Goal: Task Accomplishment & Management: Manage account settings

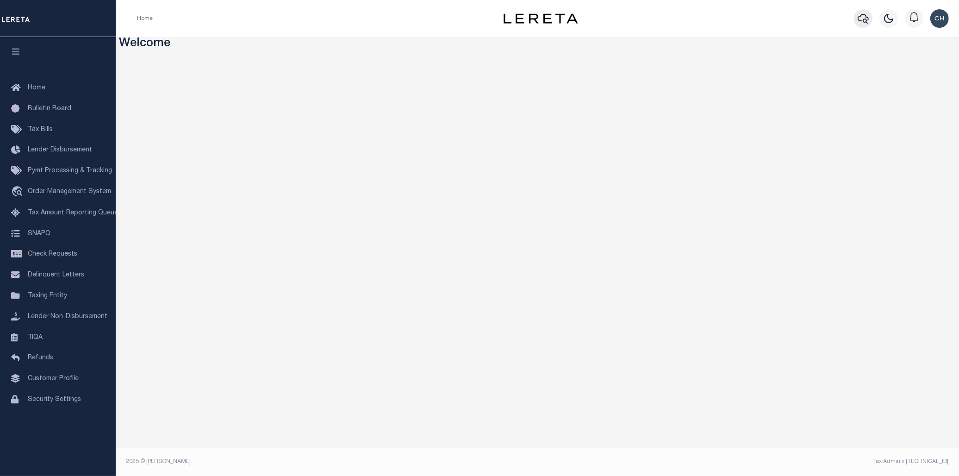
click at [862, 19] on icon "button" at bounding box center [862, 18] width 11 height 11
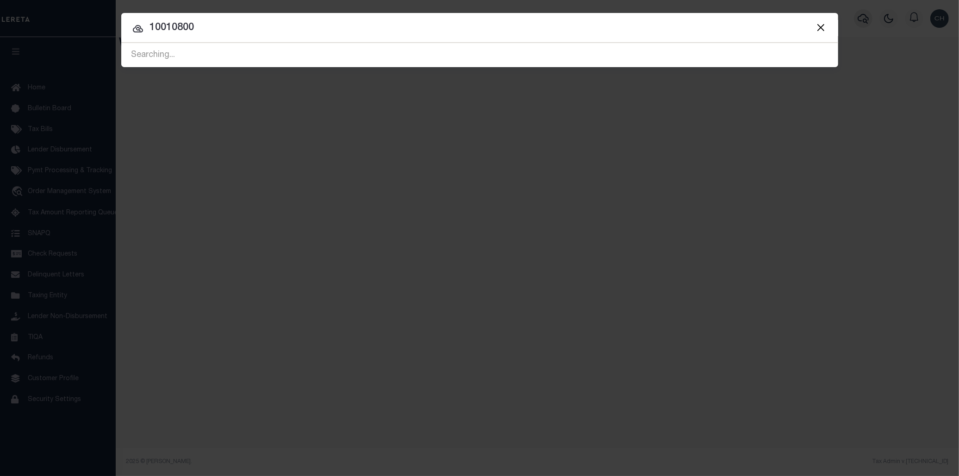
type input "10010800"
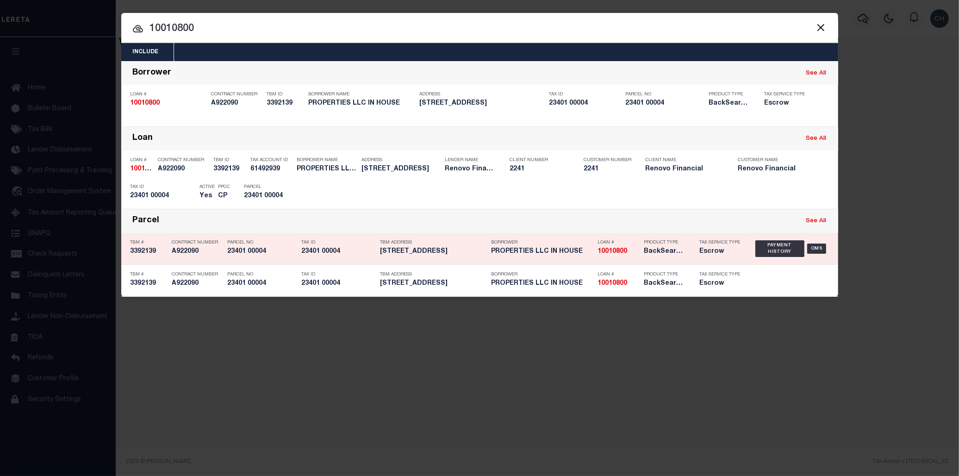
click at [648, 251] on h5 "BackSearch,Escrow" at bounding box center [665, 251] width 42 height 8
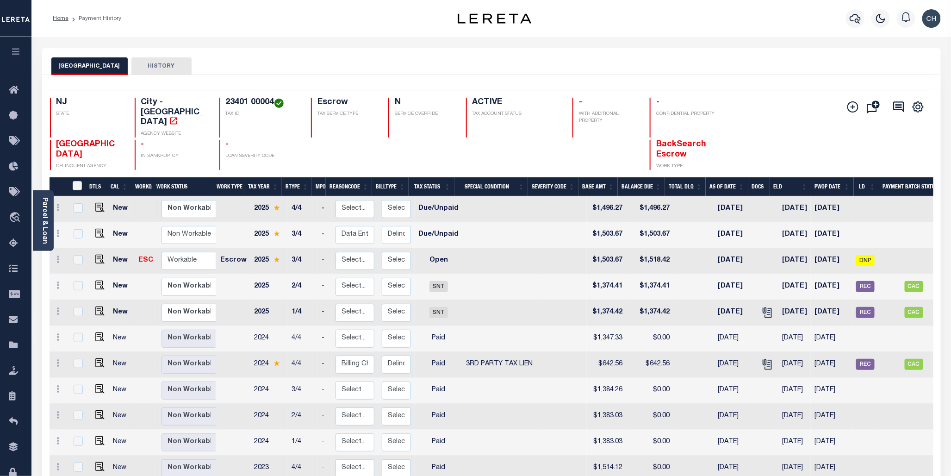
click at [109, 196] on td "New" at bounding box center [121, 209] width 25 height 26
checkbox input "true"
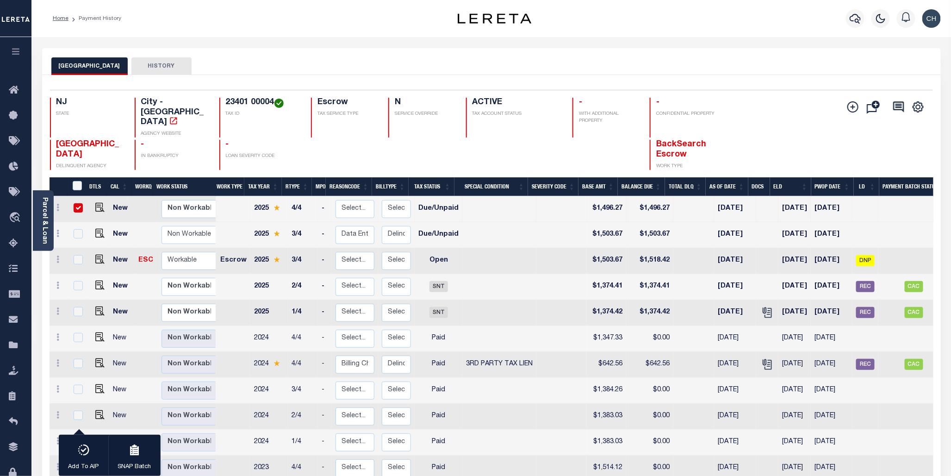
click at [80, 203] on input "checkbox" at bounding box center [78, 207] width 9 height 9
checkbox input "false"
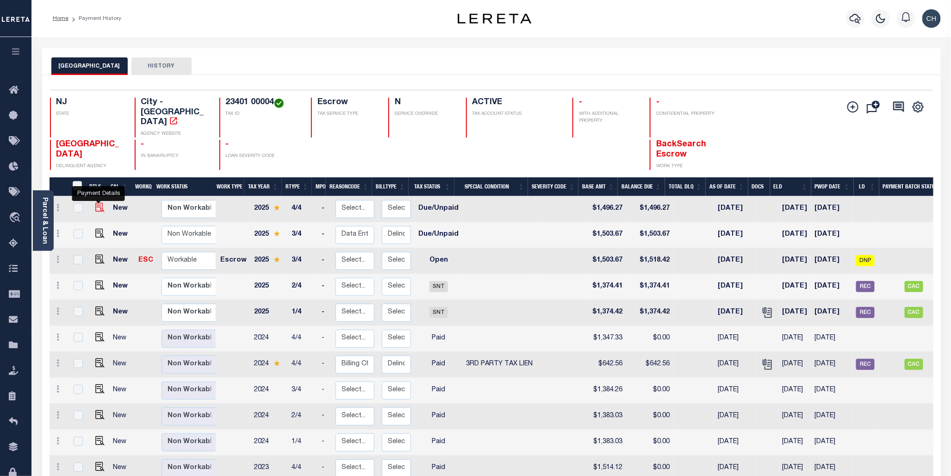
click at [98, 203] on img "" at bounding box center [99, 207] width 9 height 9
checkbox input "true"
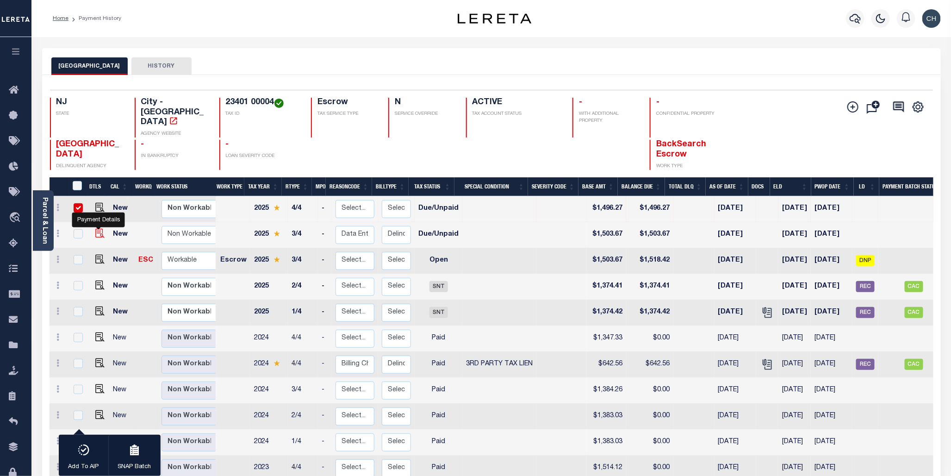
click at [100, 229] on img "" at bounding box center [99, 233] width 9 height 9
checkbox input "true"
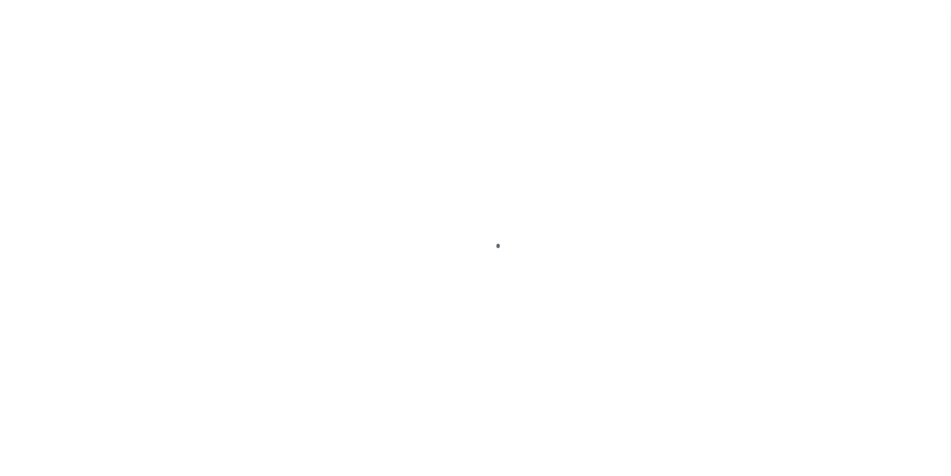
select select "DUE"
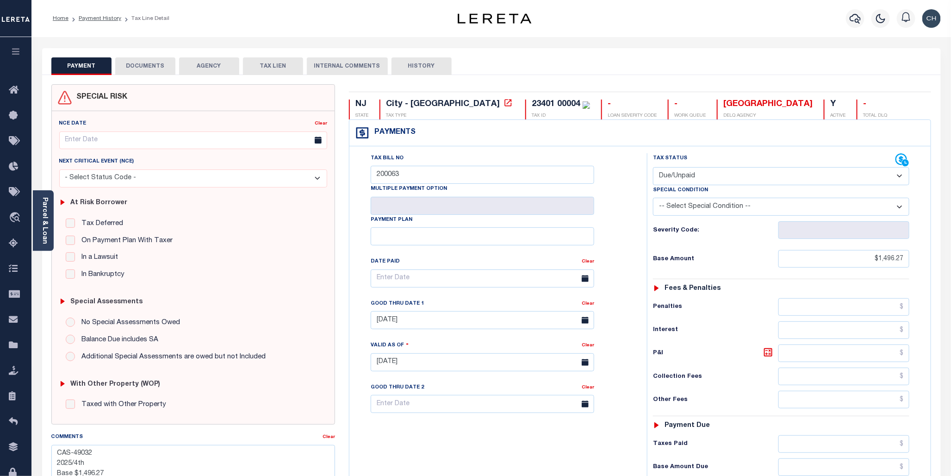
click at [153, 68] on button "DOCUMENTS" at bounding box center [145, 66] width 60 height 18
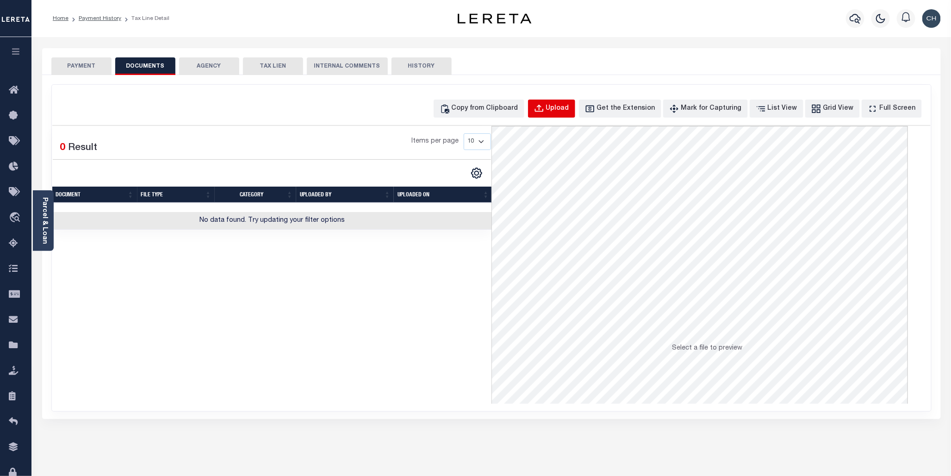
click at [569, 111] on div "Upload" at bounding box center [557, 109] width 23 height 10
select select "POP"
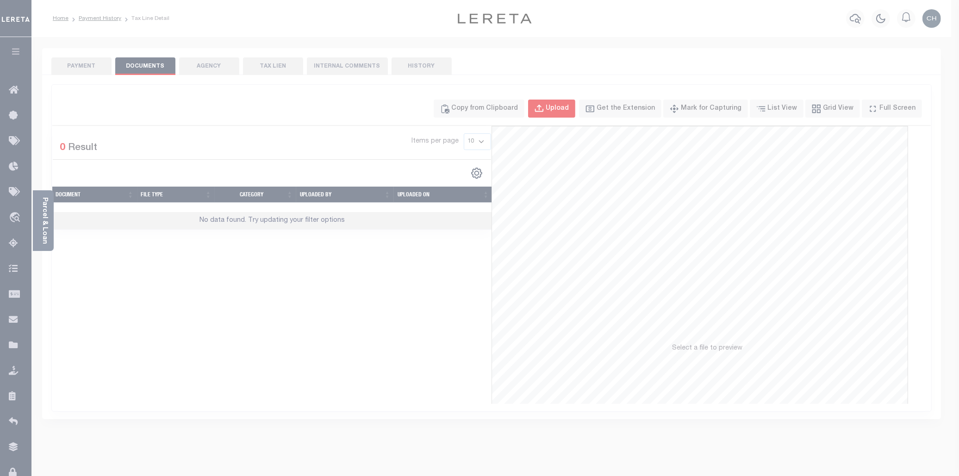
click at [573, 111] on body "Home Payment History Tax Line Detail" at bounding box center [479, 313] width 959 height 626
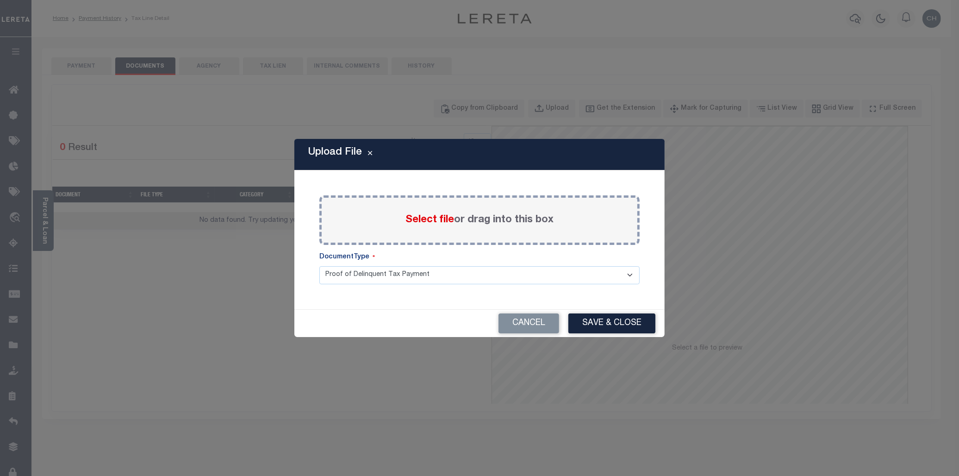
click at [428, 224] on span "Select file" at bounding box center [429, 220] width 49 height 10
click at [0, 0] on input "Select file or drag into this box" at bounding box center [0, 0] width 0 height 0
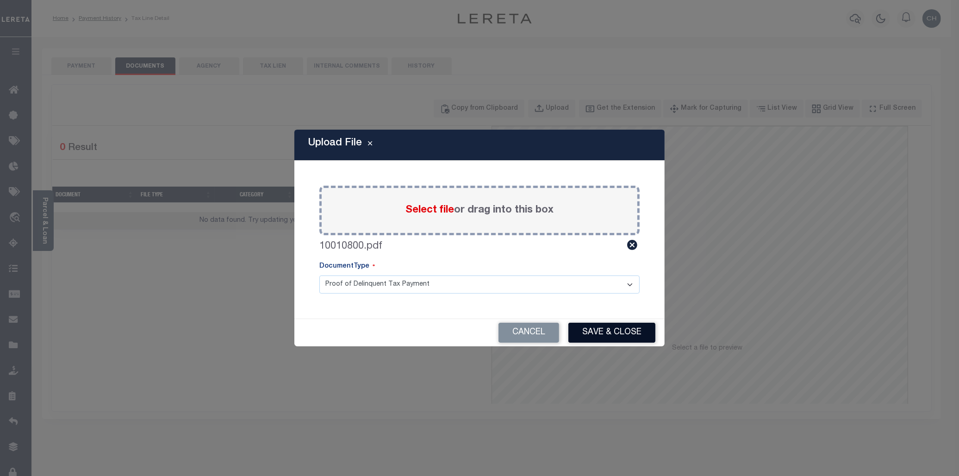
click at [623, 326] on button "Save & Close" at bounding box center [611, 332] width 87 height 20
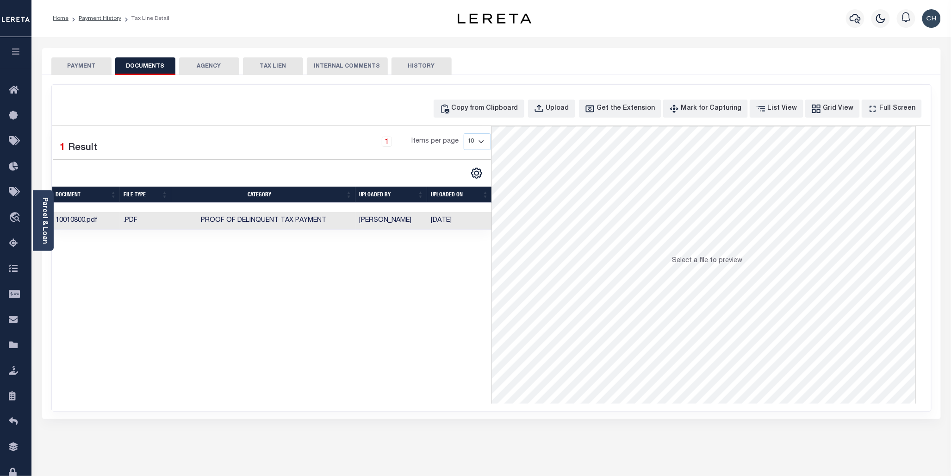
drag, startPoint x: 61, startPoint y: 67, endPoint x: 113, endPoint y: 82, distance: 54.5
click at [61, 67] on button "PAYMENT" at bounding box center [81, 66] width 60 height 18
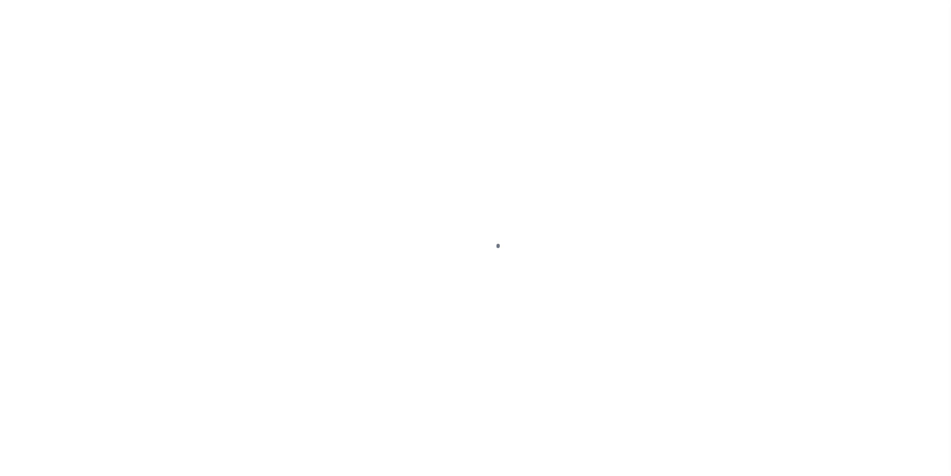
select select "DUE"
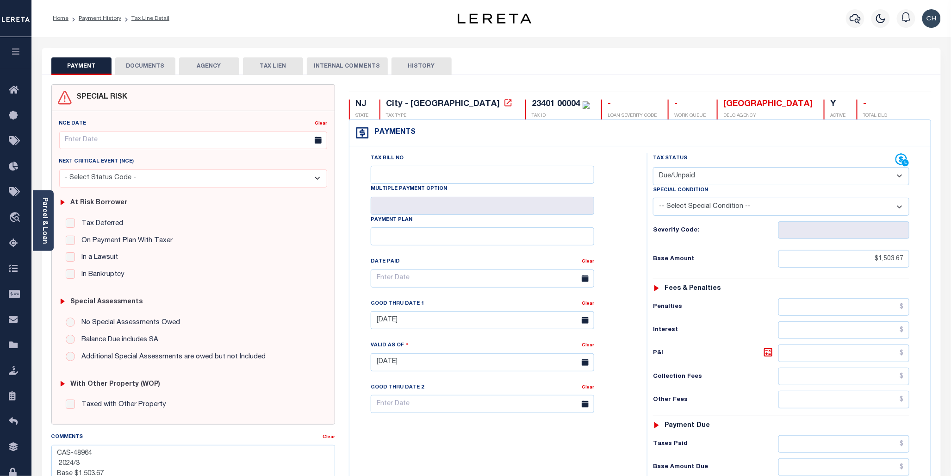
click at [148, 65] on button "DOCUMENTS" at bounding box center [145, 66] width 60 height 18
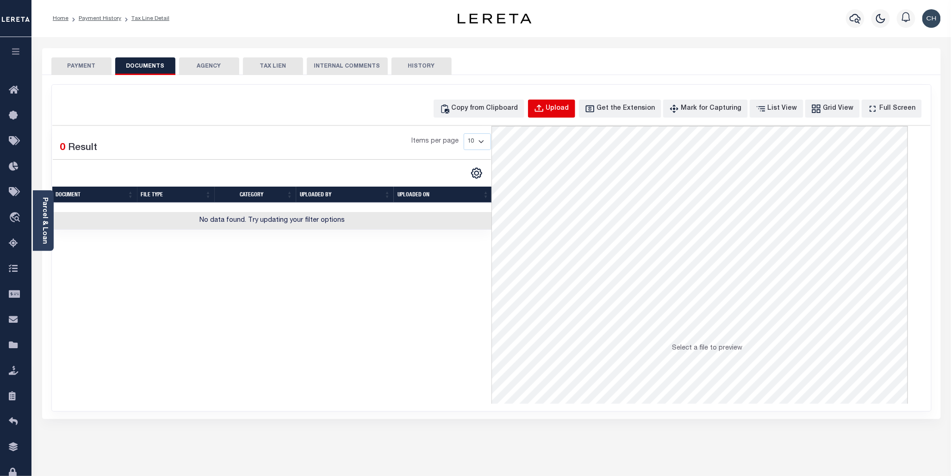
click at [569, 111] on div "Upload" at bounding box center [557, 109] width 23 height 10
select select "POP"
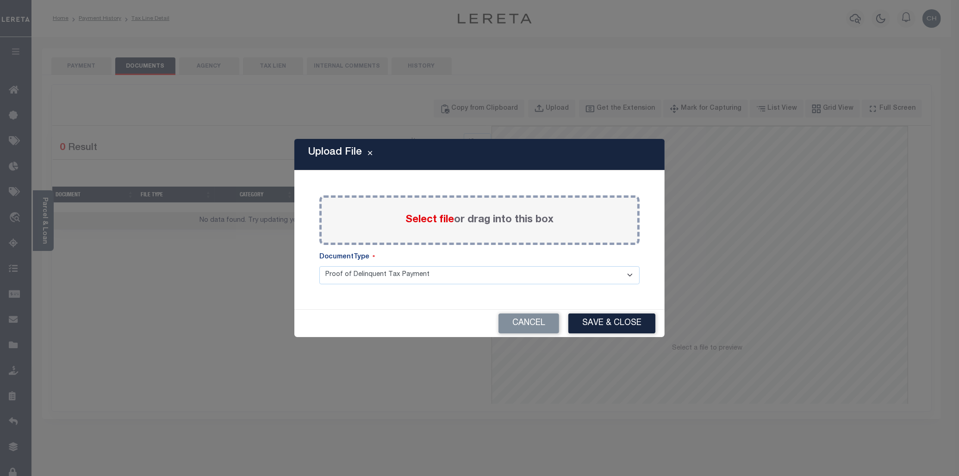
click at [428, 220] on span "Select file" at bounding box center [429, 220] width 49 height 10
click at [0, 0] on input "Select file or drag into this box" at bounding box center [0, 0] width 0 height 0
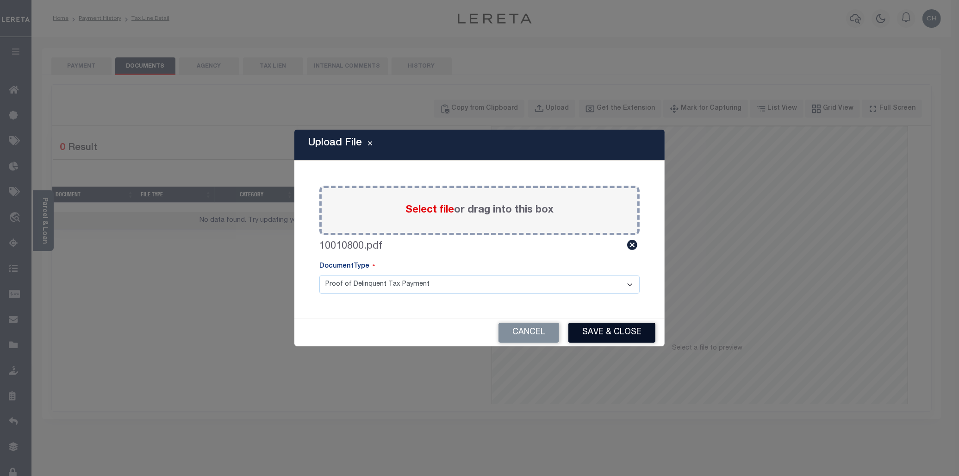
click at [609, 336] on button "Save & Close" at bounding box center [611, 332] width 87 height 20
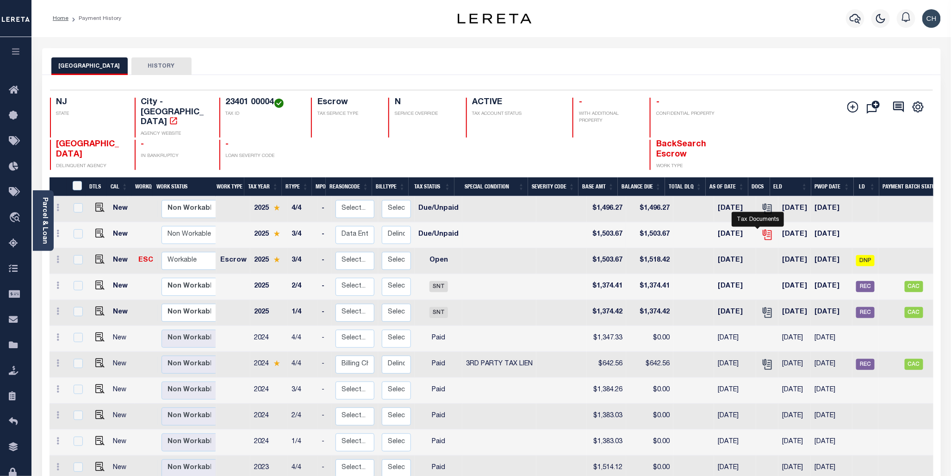
click at [763, 229] on icon "" at bounding box center [766, 232] width 7 height 7
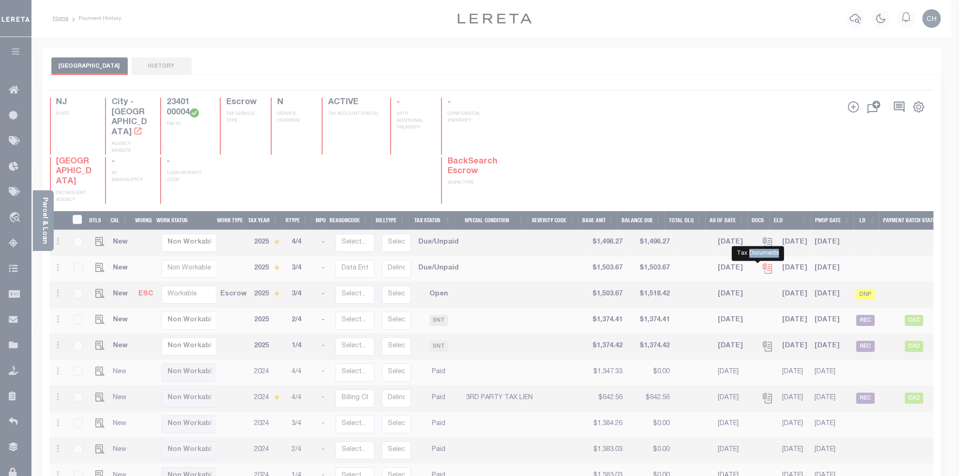
click at [755, 246] on div "Tax Documents" at bounding box center [757, 253] width 52 height 15
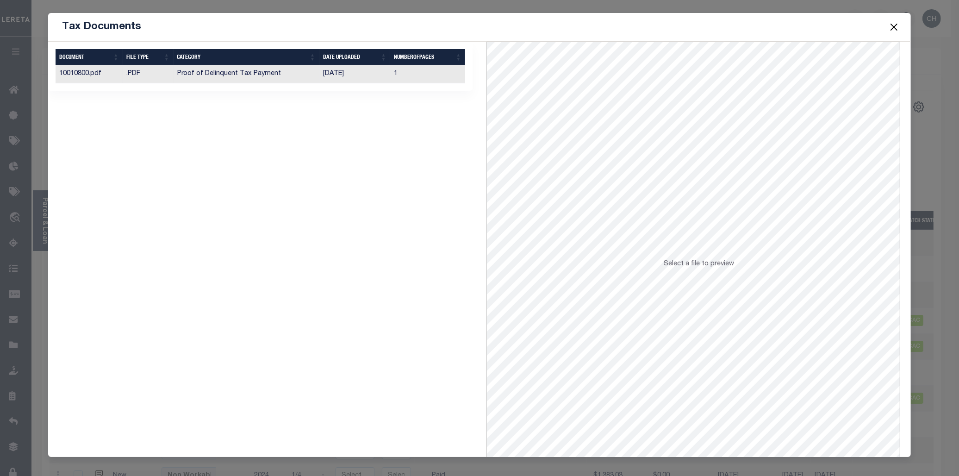
click at [348, 70] on td "[DATE]" at bounding box center [354, 74] width 71 height 18
click at [895, 26] on button "Close" at bounding box center [893, 27] width 12 height 12
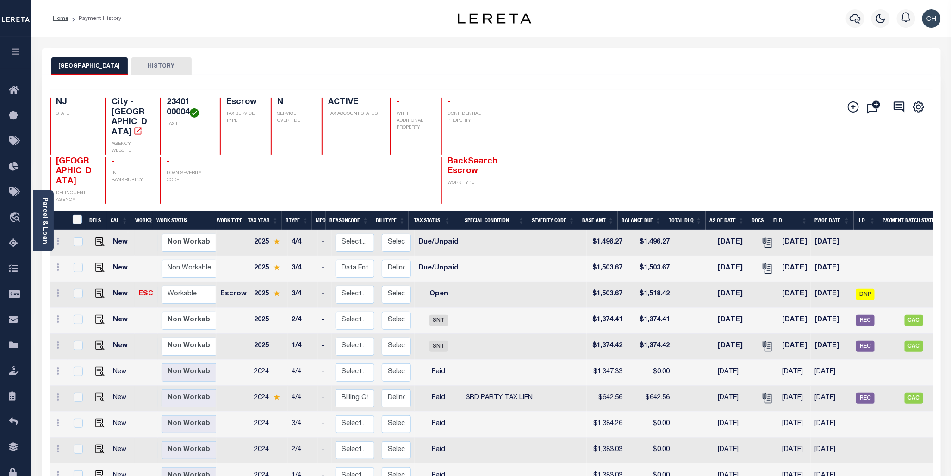
click at [883, 69] on div "JERSEY CITY HISTORY" at bounding box center [491, 65] width 880 height 17
click at [79, 237] on input "checkbox" at bounding box center [78, 241] width 9 height 9
checkbox input "true"
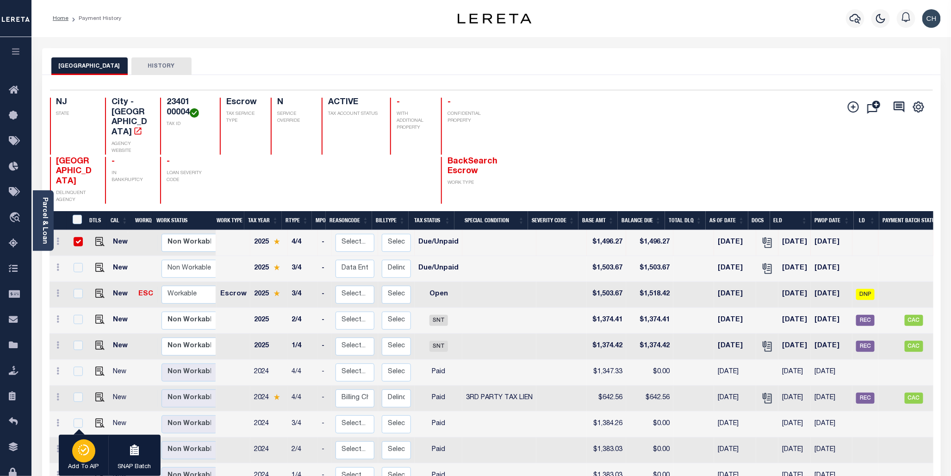
click at [77, 456] on div "button" at bounding box center [83, 450] width 23 height 23
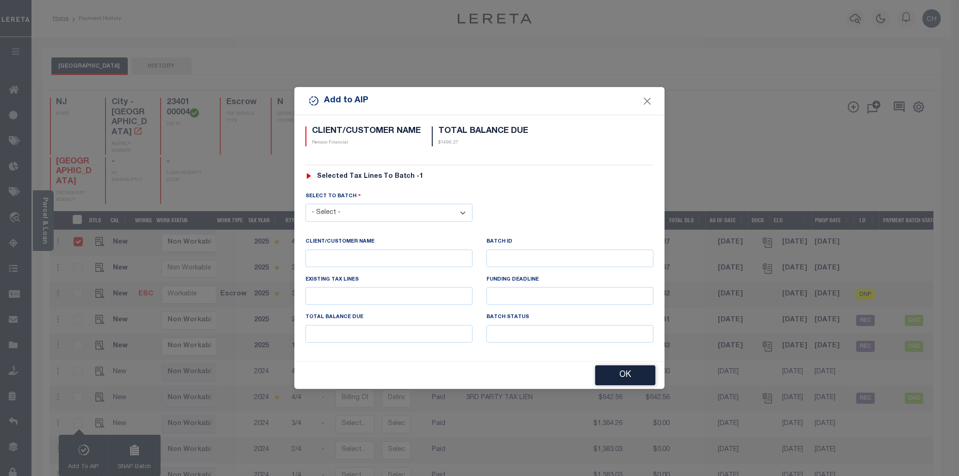
click at [460, 211] on select "- Select - 42380 42965 43235 43299 43683 44436 44450 44938 45028 45180 45253 45…" at bounding box center [388, 213] width 167 height 18
click at [642, 375] on button "OK" at bounding box center [625, 375] width 60 height 20
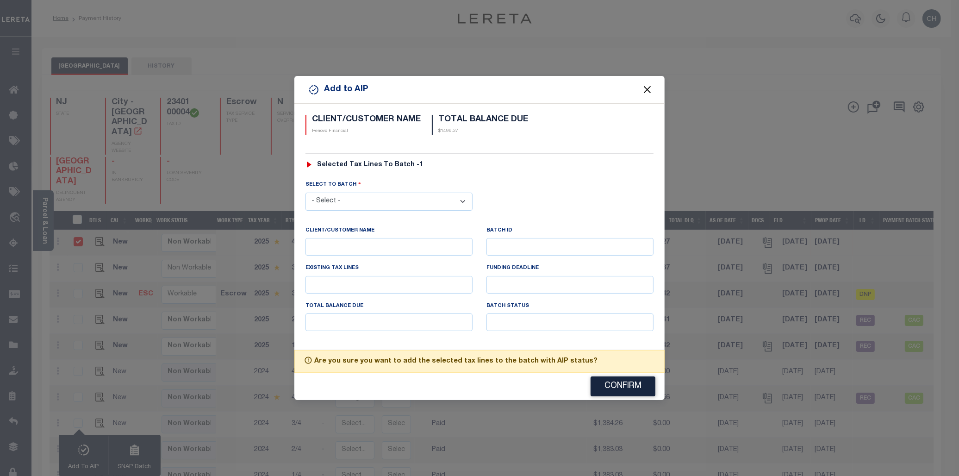
click at [646, 88] on button "Close" at bounding box center [647, 90] width 12 height 12
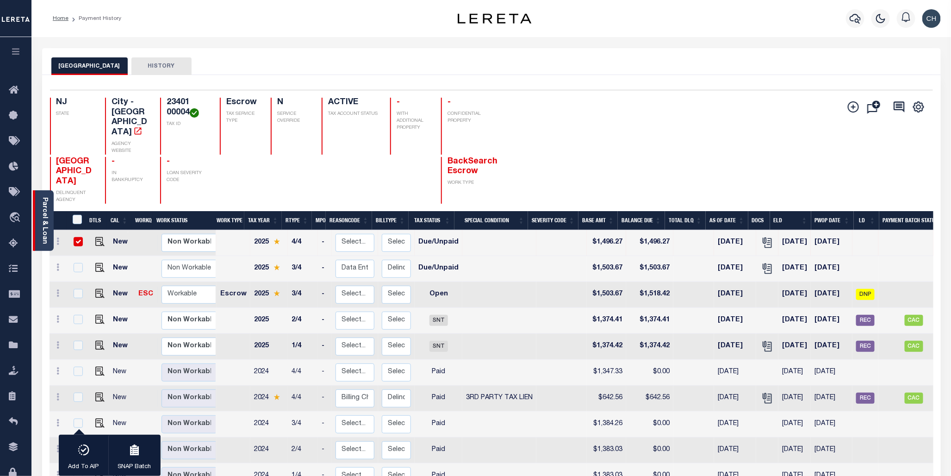
click at [46, 220] on link "Parcel & Loan" at bounding box center [44, 220] width 6 height 47
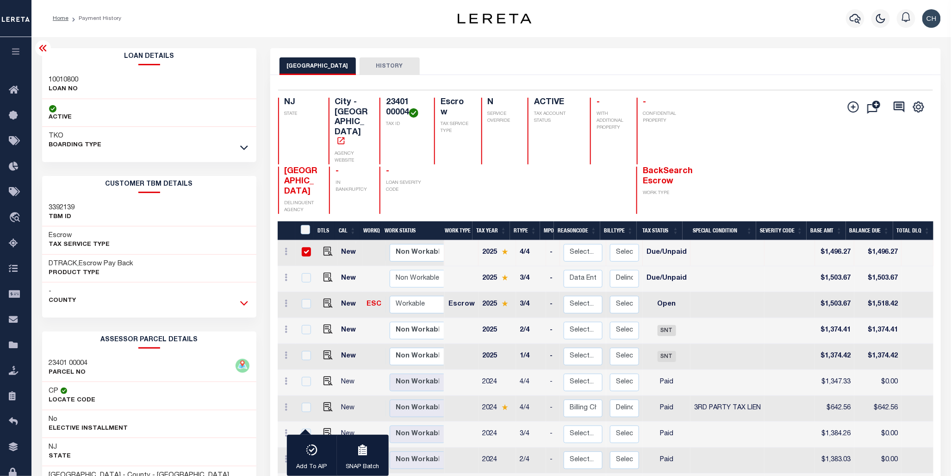
click at [243, 303] on icon at bounding box center [244, 303] width 8 height 10
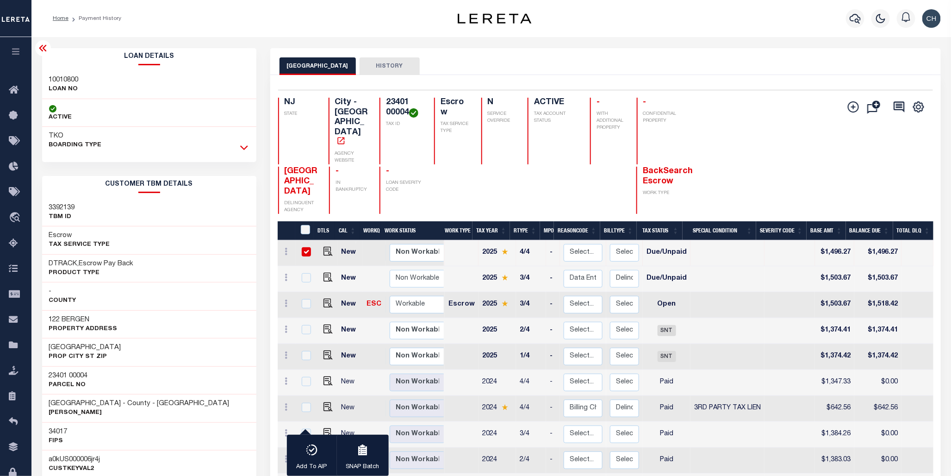
click at [243, 145] on icon at bounding box center [244, 147] width 8 height 10
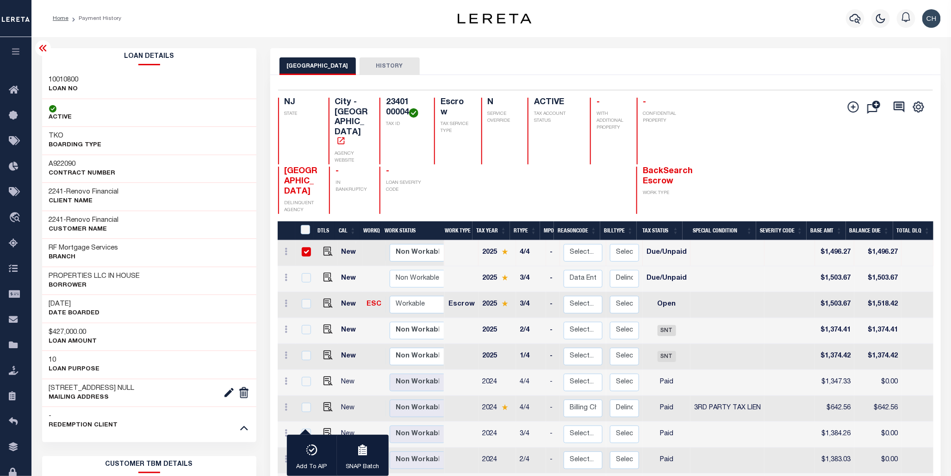
click at [710, 102] on div "Add Installment Line Bad Parcel Fees" at bounding box center [769, 156] width 328 height 116
click at [328, 272] on img "" at bounding box center [327, 276] width 9 height 9
checkbox input "true"
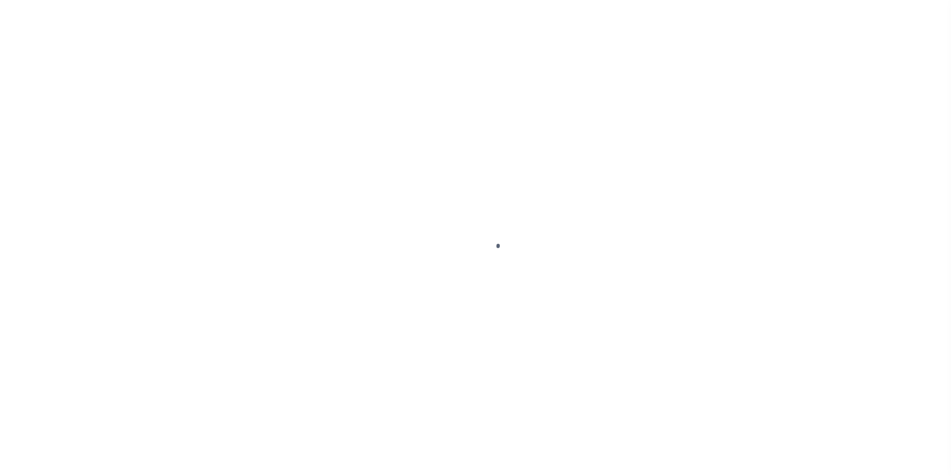
select select "DUE"
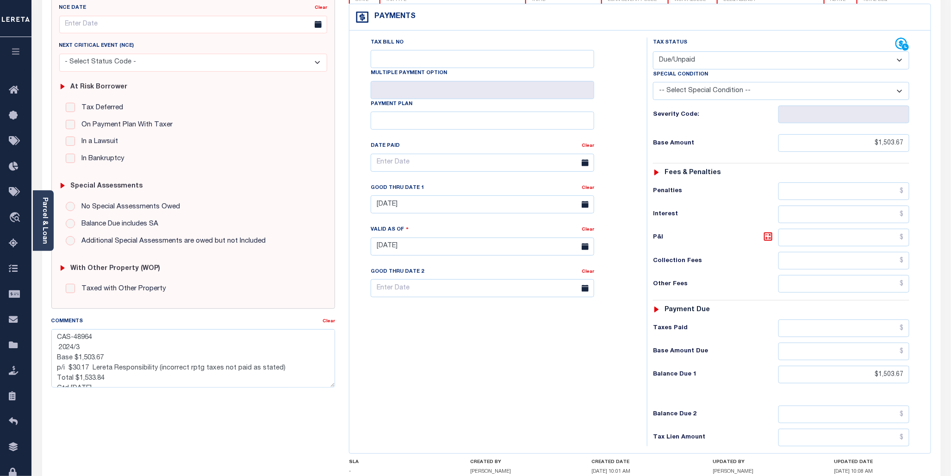
scroll to position [136, 0]
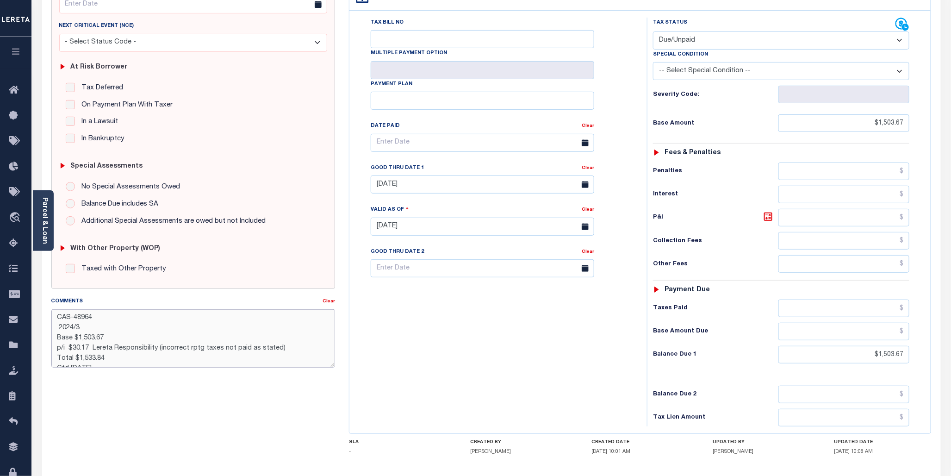
click at [272, 349] on textarea "CAS-48964 2024/3 Base $1,503.67 p/i $30.17 Lereta Responsibility (incorrect rpt…" at bounding box center [193, 338] width 284 height 58
drag, startPoint x: 274, startPoint y: 350, endPoint x: 160, endPoint y: 352, distance: 114.3
click at [160, 352] on textarea "CAS-48964 2024/3 Base $1,503.67 p/i $30.17 Lereta Responsibility (incorrect rpt…" at bounding box center [193, 338] width 284 height 58
click at [234, 330] on textarea "CAS-48964 2024/3 Base $1,503.67 p/i $30.17 Lereta Responsibility (3rd installme…" at bounding box center [193, 338] width 284 height 58
type textarea "CAS-48964 2024/3 Base $1,503.67 p/i $30.17 Lereta Responsibility (3rd installme…"
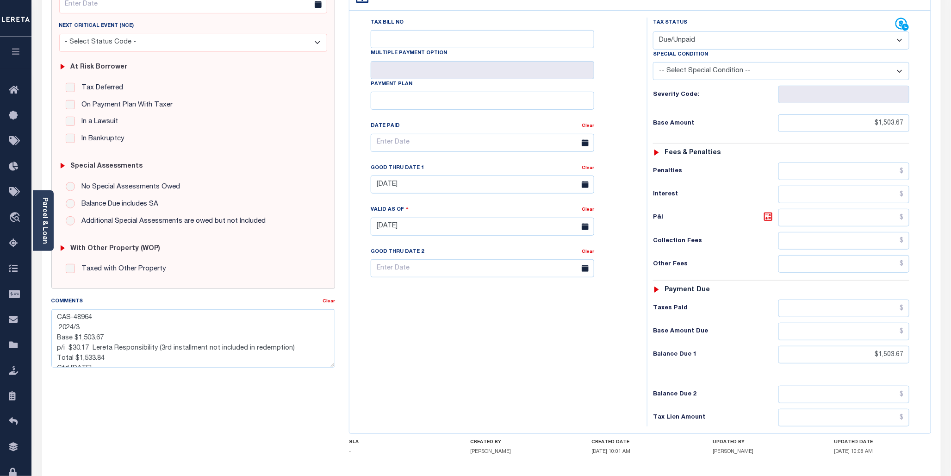
click at [528, 334] on div "Tax Bill No Multiple Payment Option Payment Plan Clear" at bounding box center [496, 222] width 288 height 408
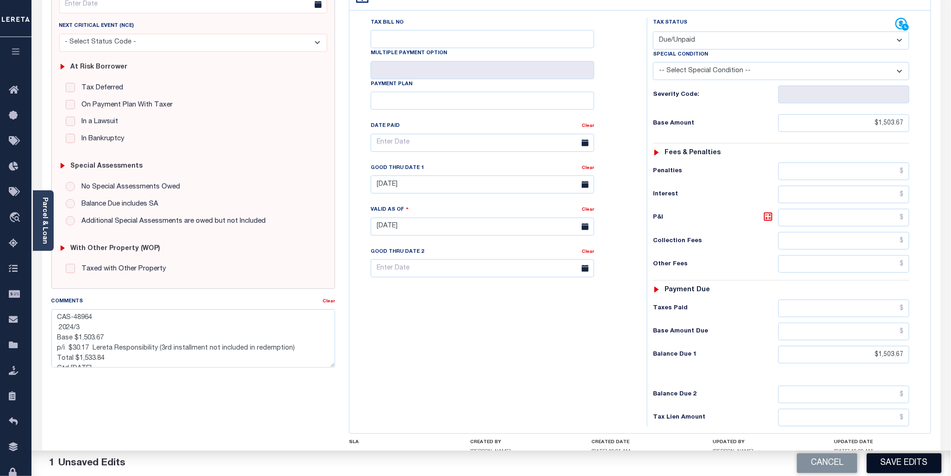
click at [919, 460] on button "Save Edits" at bounding box center [903, 463] width 75 height 20
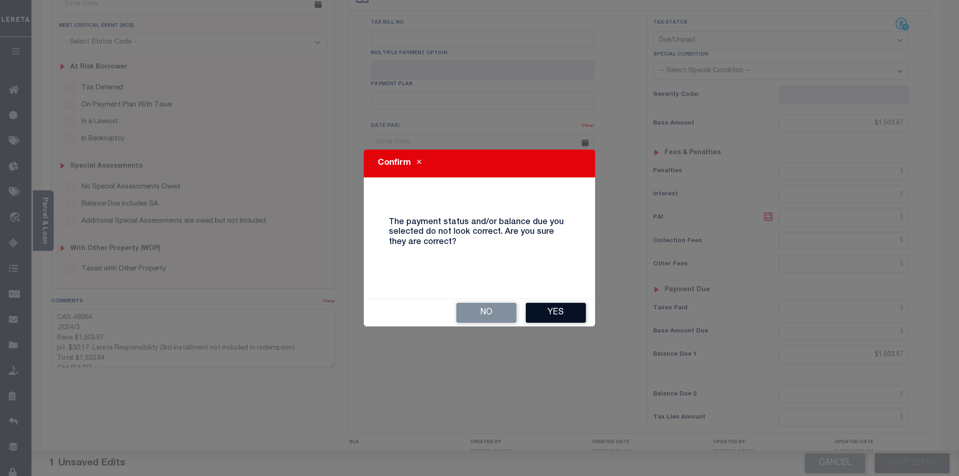
click at [562, 312] on button "Yes" at bounding box center [556, 313] width 60 height 20
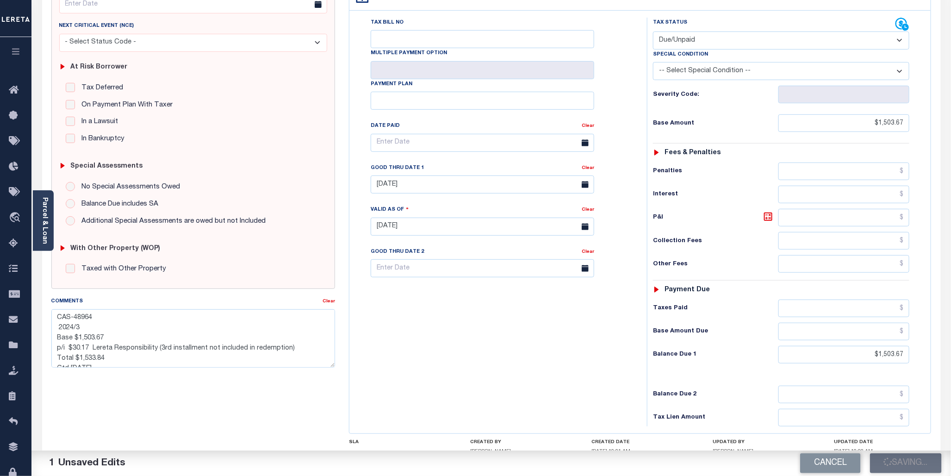
checkbox input "false"
type textarea "CAS-48964 2024/3 Base $1,503.67 p/i $30.17 Lereta Responsibility (3rd installme…"
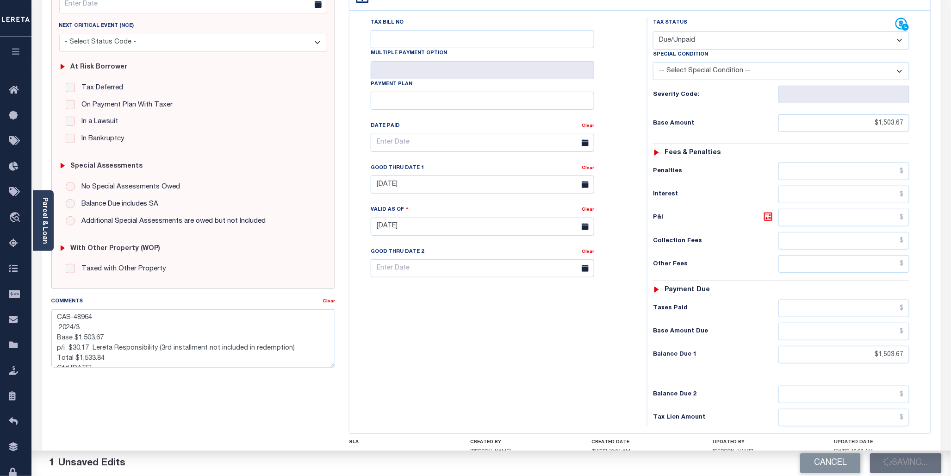
type input "$1,503.67"
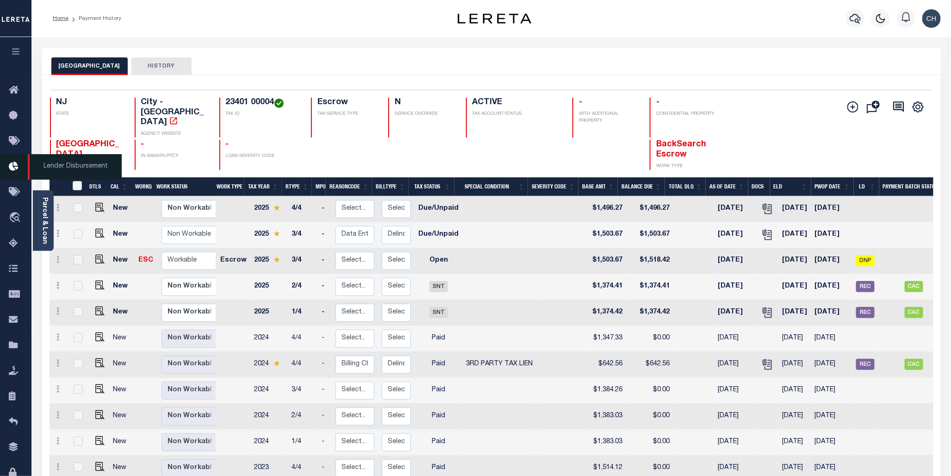
click at [16, 166] on icon at bounding box center [16, 167] width 15 height 12
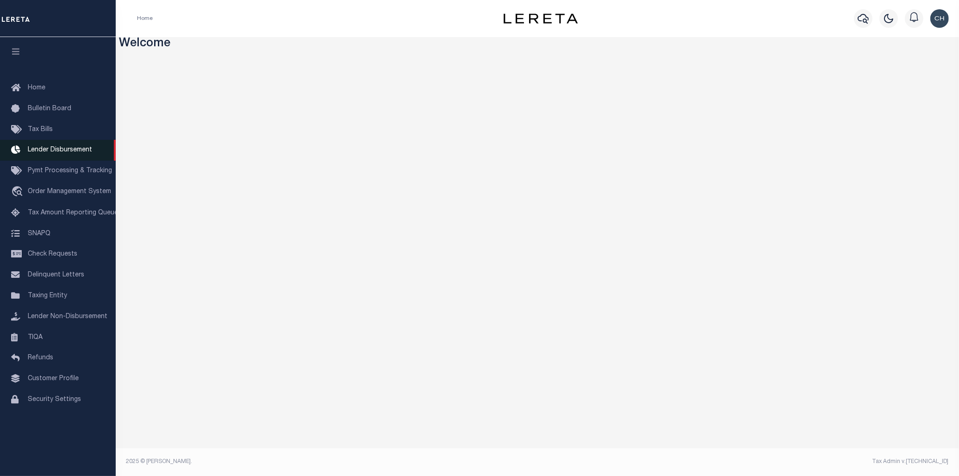
click at [58, 155] on link "Lender Disbursement" at bounding box center [58, 150] width 116 height 21
